Goal: Transaction & Acquisition: Purchase product/service

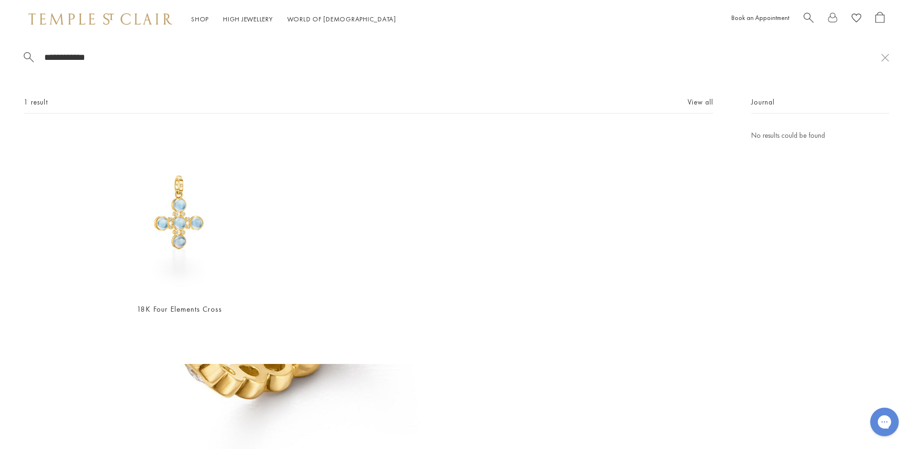
click at [803, 17] on span "Search" at bounding box center [808, 17] width 10 height 10
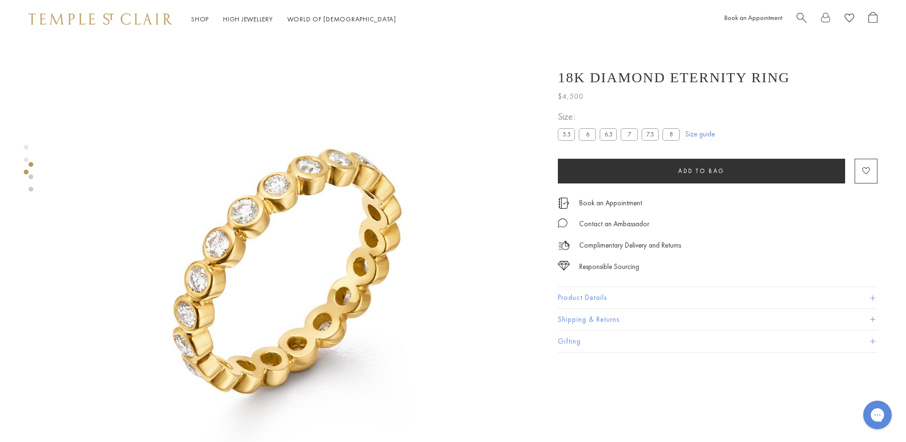
click at [803, 15] on span "Search" at bounding box center [801, 17] width 10 height 10
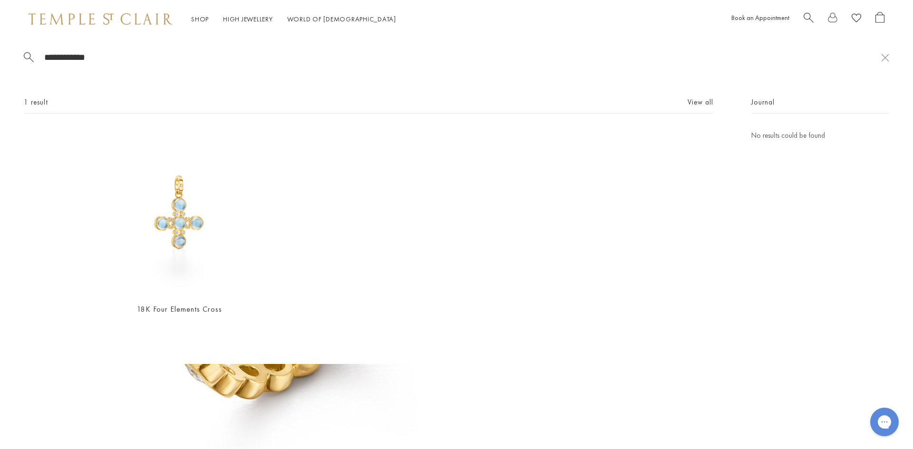
drag, startPoint x: 111, startPoint y: 52, endPoint x: 33, endPoint y: 49, distance: 78.5
click at [33, 49] on div "**********" at bounding box center [456, 201] width 913 height 326
paste input "****"
click at [804, 15] on span "Search" at bounding box center [808, 17] width 10 height 10
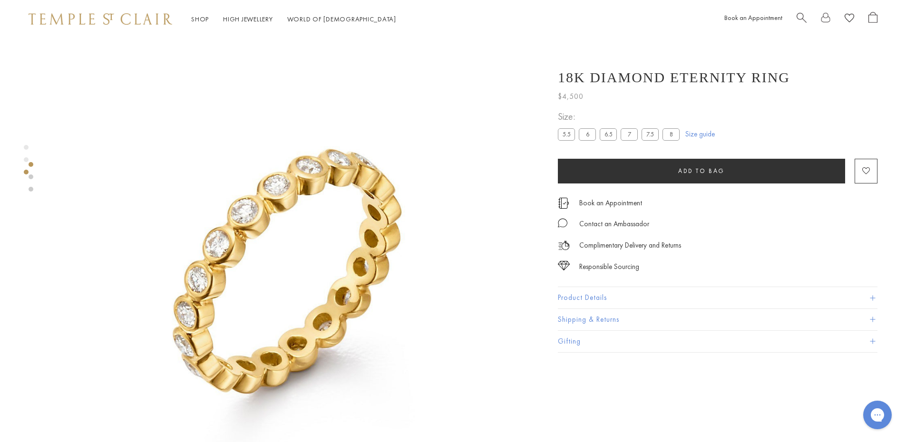
click at [803, 20] on span "Search" at bounding box center [801, 17] width 10 height 10
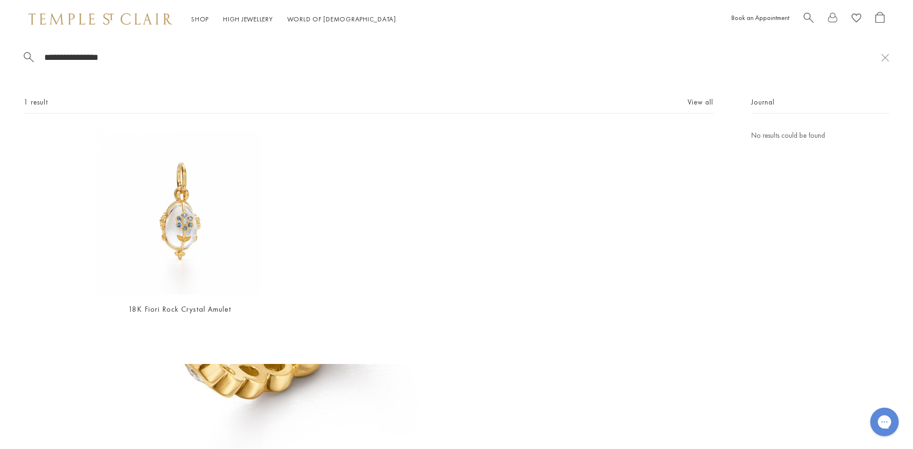
drag, startPoint x: 117, startPoint y: 58, endPoint x: 10, endPoint y: 53, distance: 107.5
click at [10, 53] on div "**********" at bounding box center [456, 201] width 913 height 326
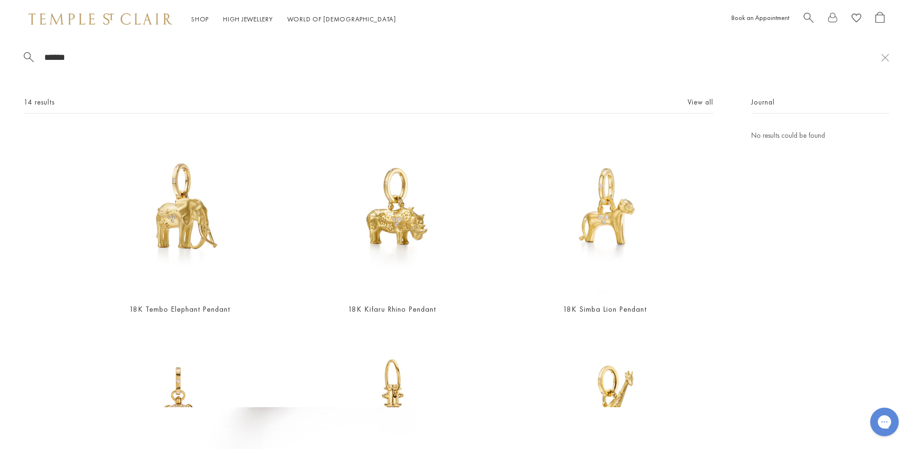
type input "******"
click at [369, 224] on img at bounding box center [391, 212] width 165 height 165
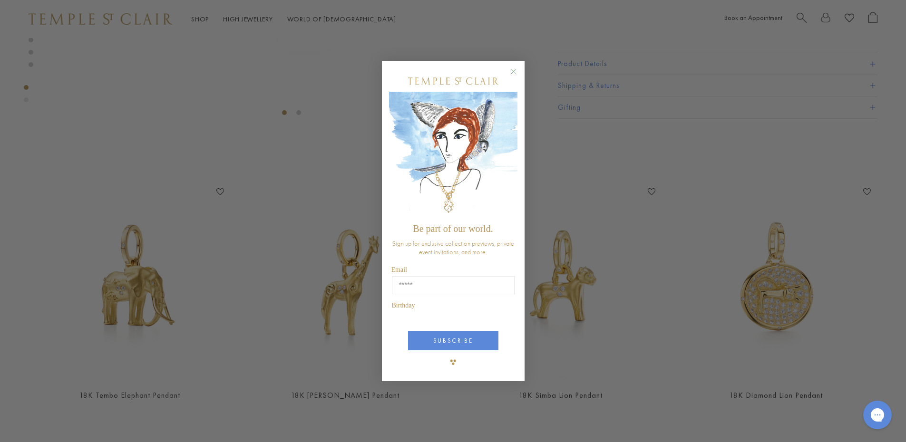
scroll to position [276, 0]
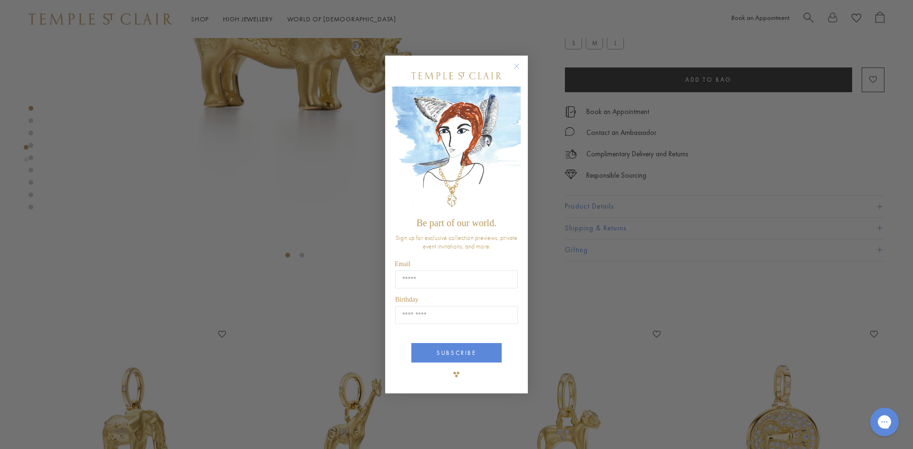
click at [301, 255] on div "Close dialog Be part of our world. Sign up for exclusive collection previews, p…" at bounding box center [456, 224] width 913 height 449
click at [519, 64] on circle "Close dialog" at bounding box center [516, 65] width 11 height 11
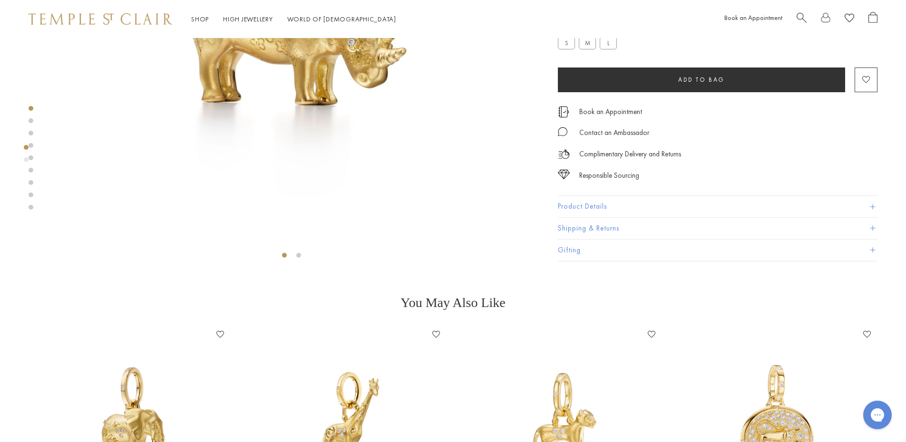
click at [300, 258] on li at bounding box center [298, 255] width 5 height 5
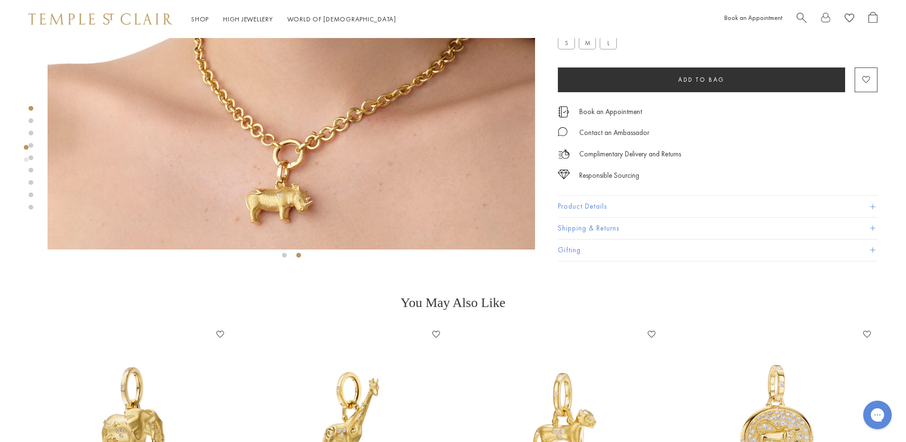
click at [611, 44] on label "L" at bounding box center [608, 44] width 17 height 12
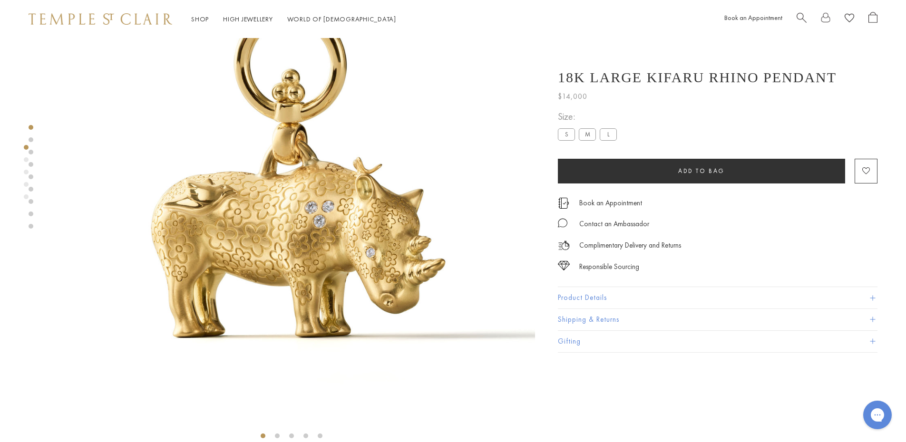
scroll to position [181, 0]
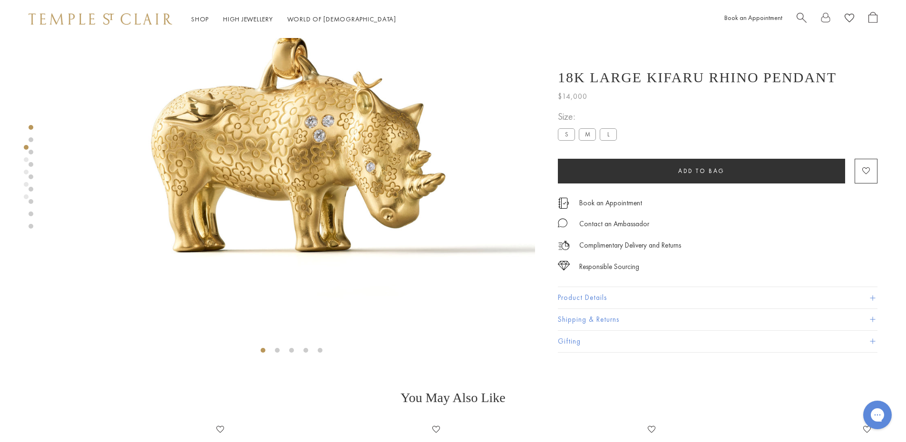
click at [278, 350] on li at bounding box center [277, 350] width 5 height 5
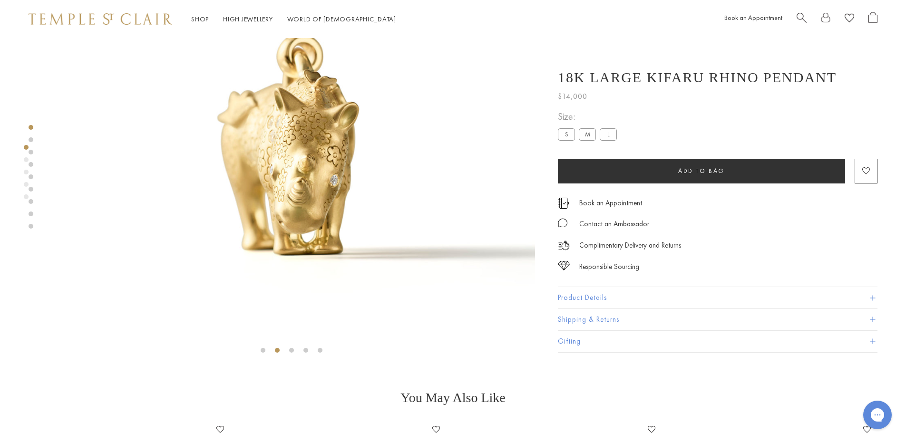
click at [291, 348] on li at bounding box center [291, 350] width 5 height 5
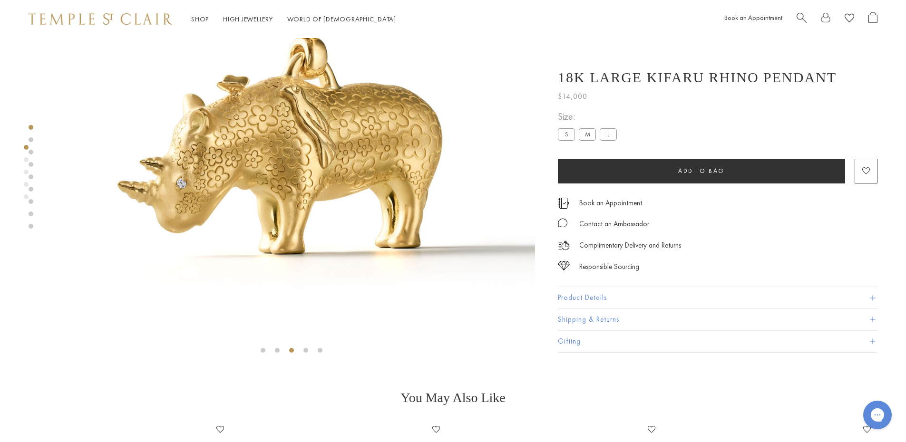
click at [320, 348] on li at bounding box center [320, 350] width 5 height 5
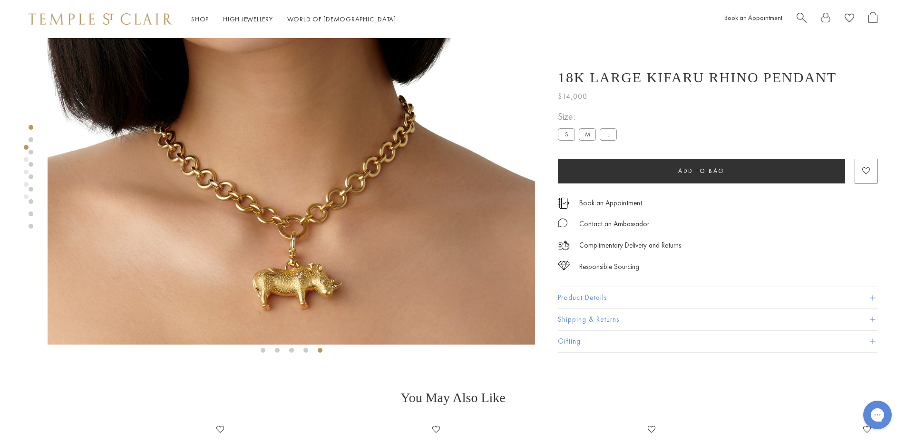
click at [570, 135] on label "S" at bounding box center [566, 134] width 17 height 12
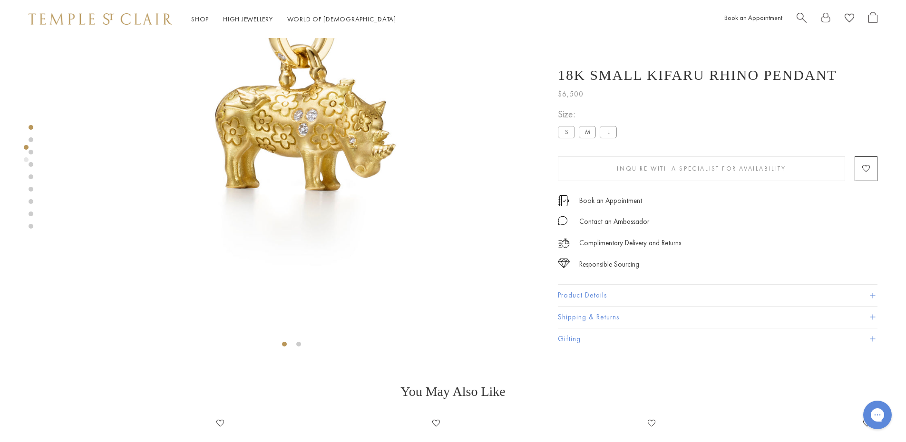
scroll to position [181, 0]
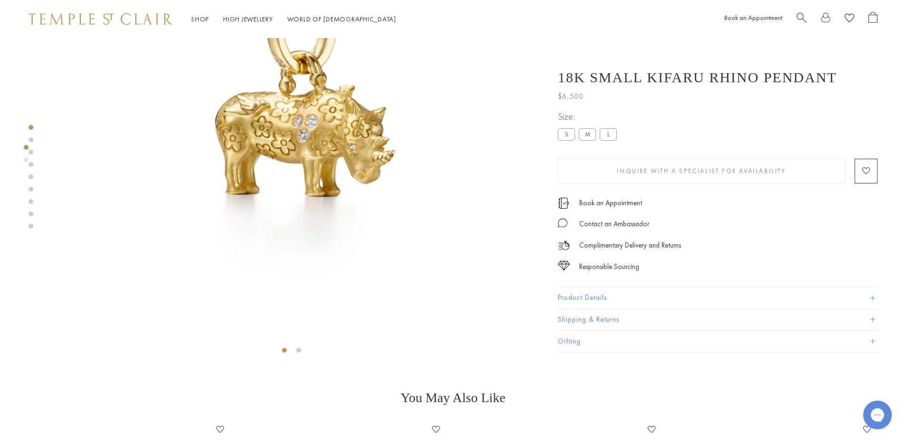
click at [300, 351] on li at bounding box center [298, 350] width 5 height 5
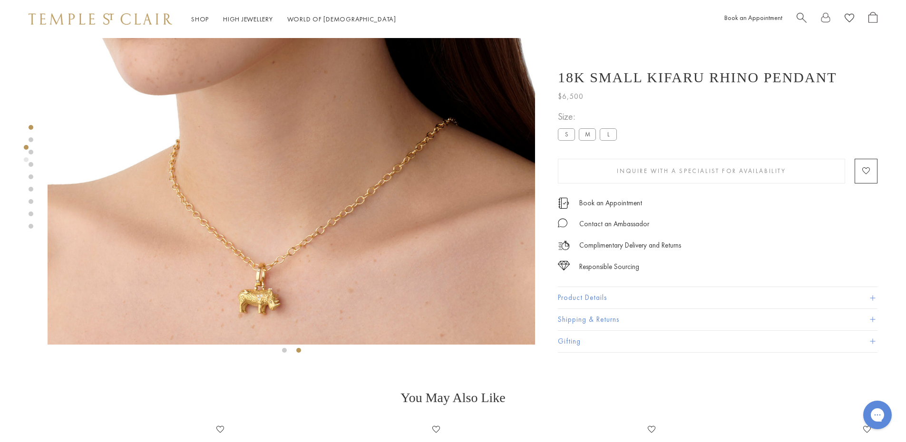
scroll to position [276, 0]
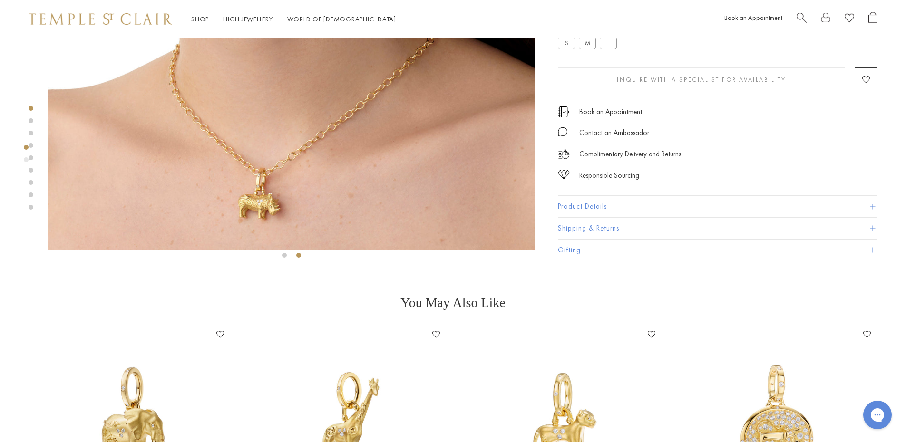
click at [149, 416] on img at bounding box center [129, 425] width 196 height 196
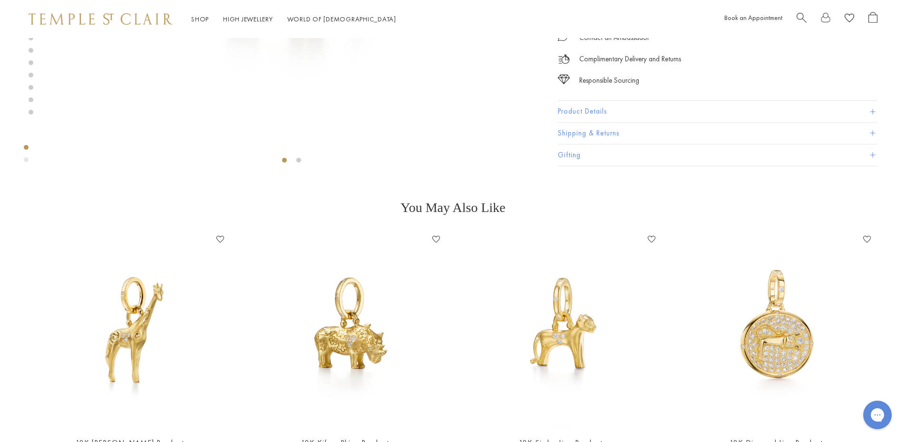
scroll to position [228, 0]
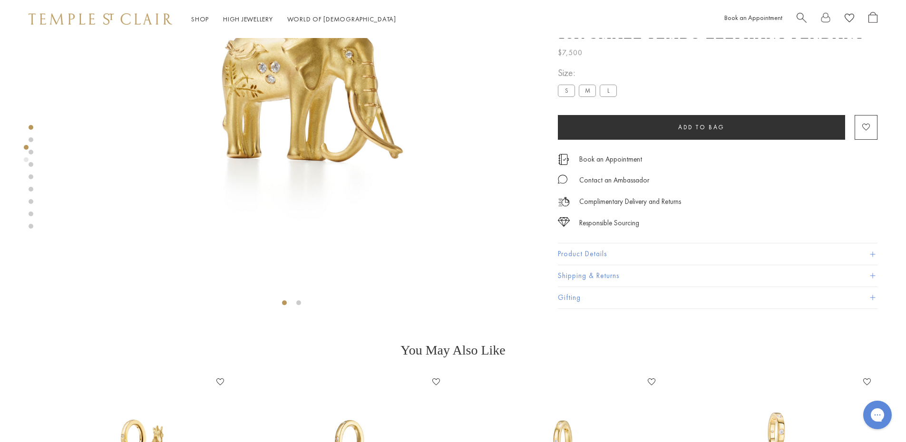
click at [298, 301] on li at bounding box center [298, 302] width 5 height 5
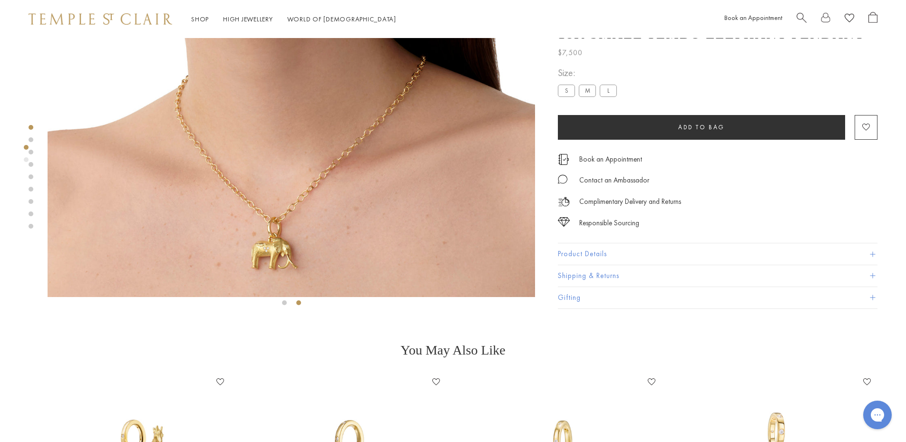
click at [583, 90] on label "M" at bounding box center [587, 91] width 17 height 12
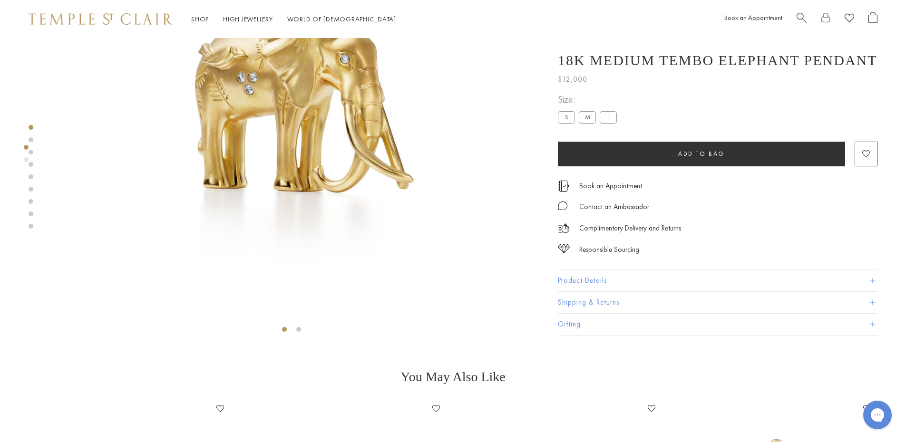
scroll to position [228, 0]
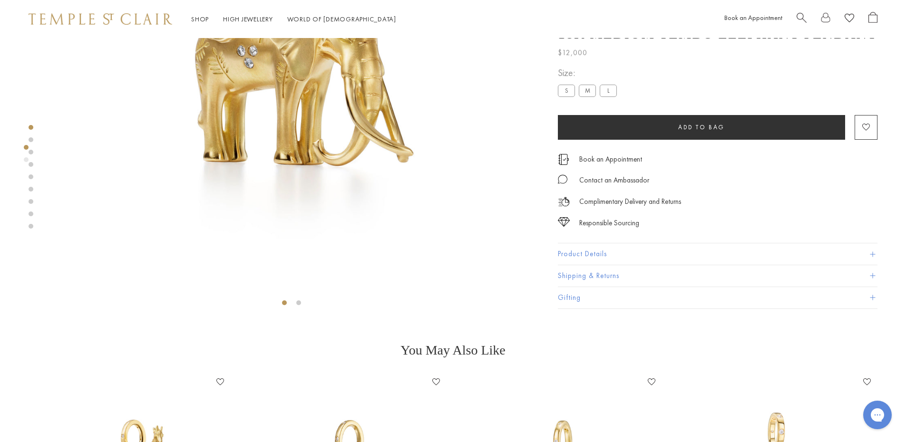
click at [298, 305] on li at bounding box center [298, 302] width 5 height 5
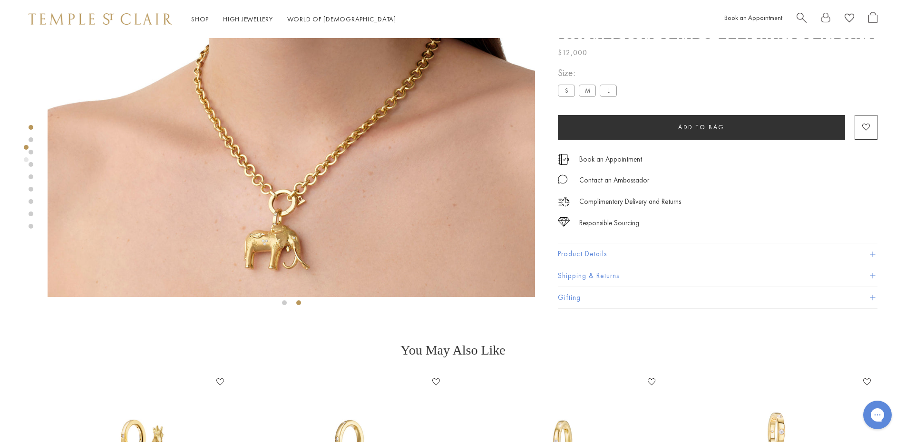
click at [614, 89] on label "L" at bounding box center [608, 91] width 17 height 12
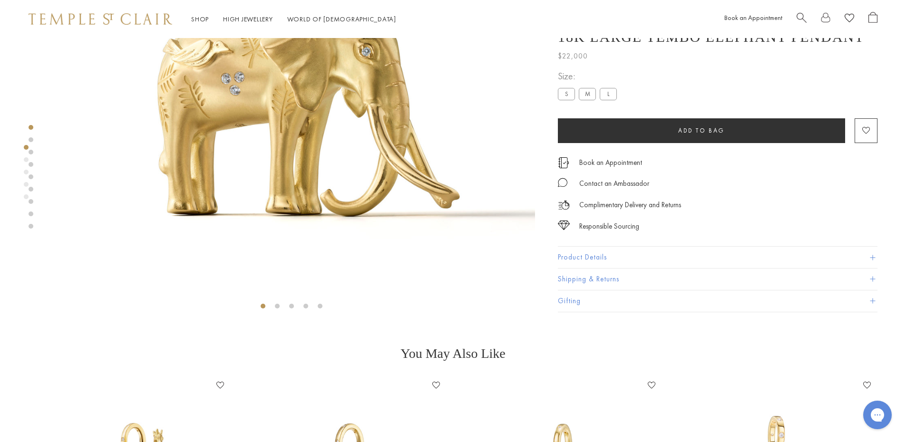
scroll to position [228, 0]
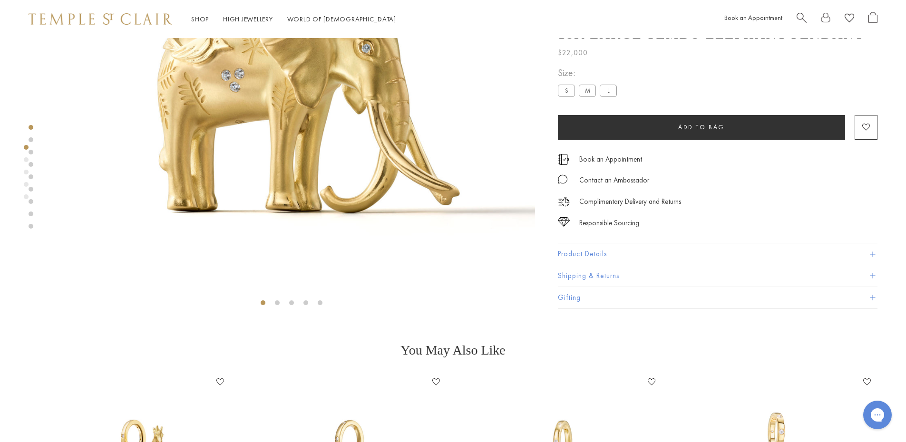
click at [320, 302] on li at bounding box center [320, 302] width 5 height 5
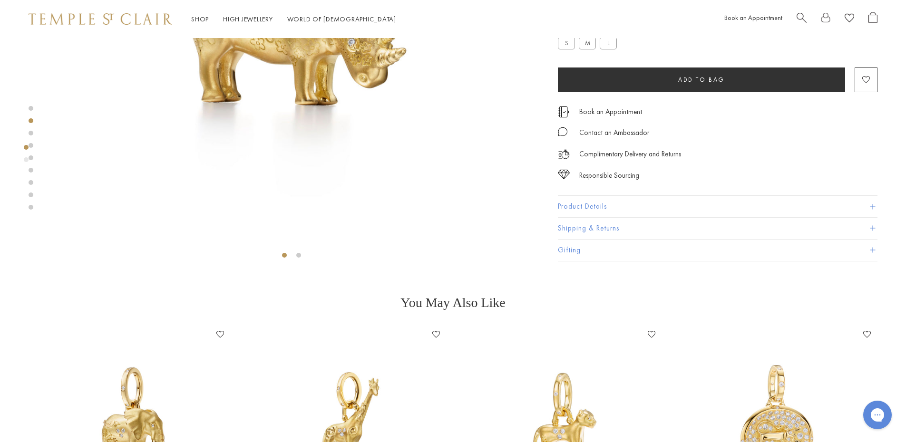
scroll to position [513, 0]
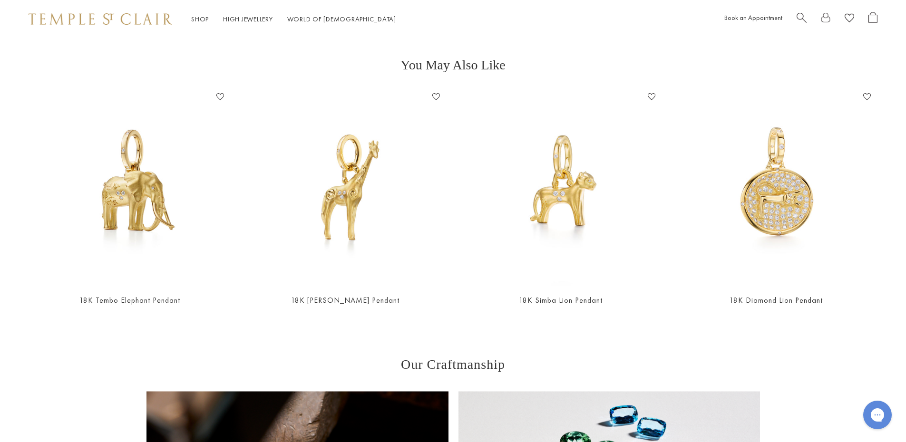
click at [552, 202] on img at bounding box center [561, 187] width 196 height 196
